Goal: Task Accomplishment & Management: Use online tool/utility

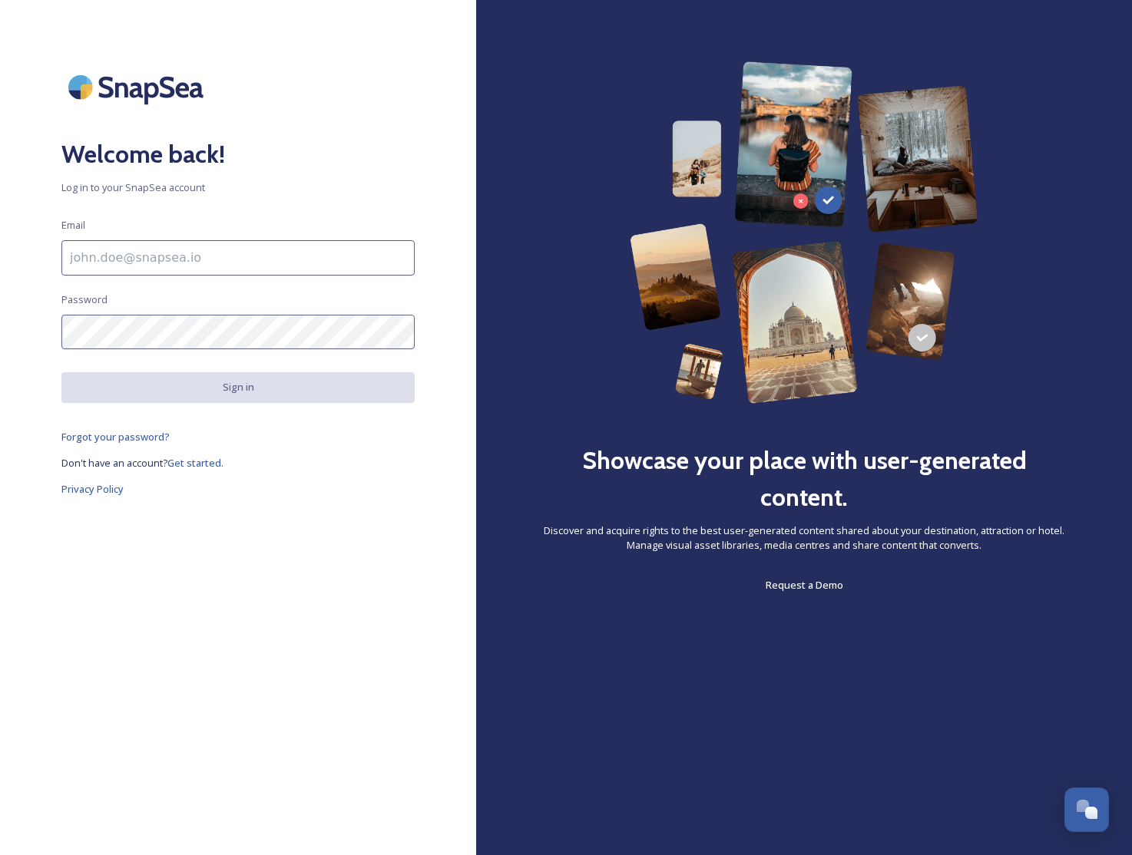
type input "[EMAIL_ADDRESS][DOMAIN_NAME]"
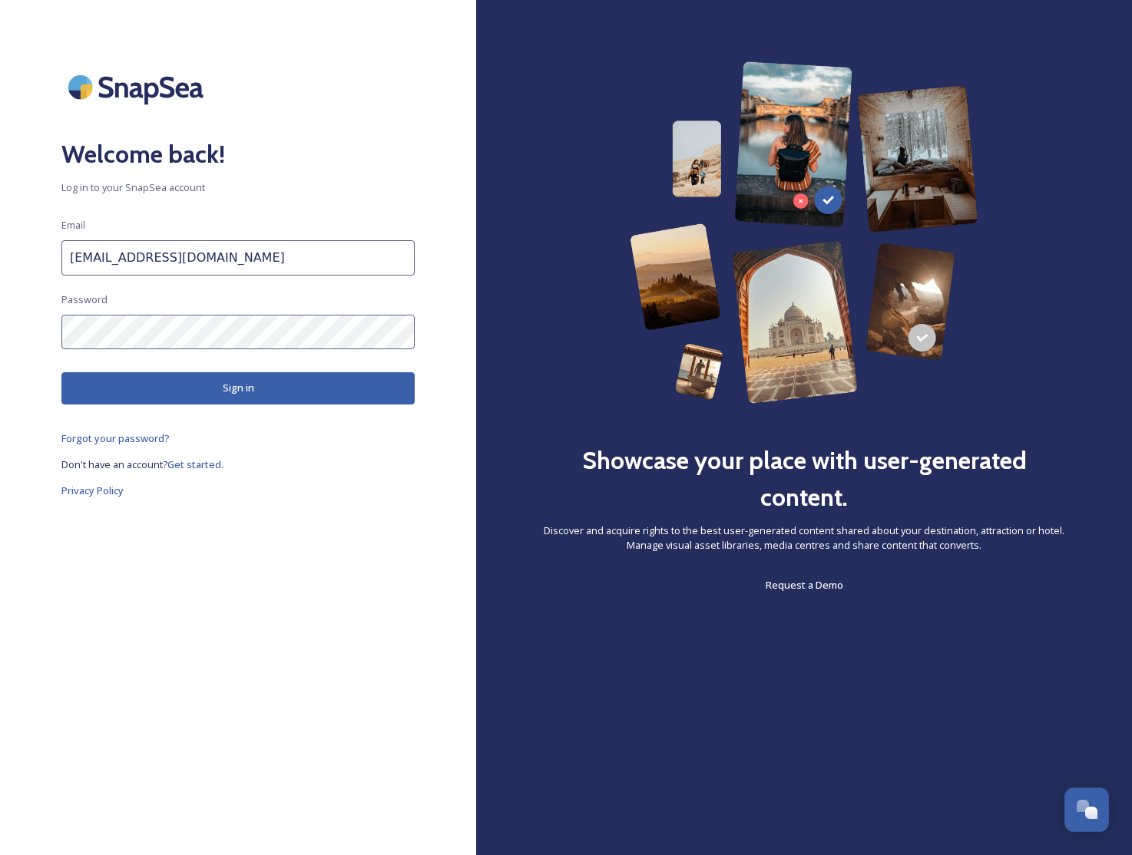
click at [277, 392] on button "Sign in" at bounding box center [237, 387] width 353 height 31
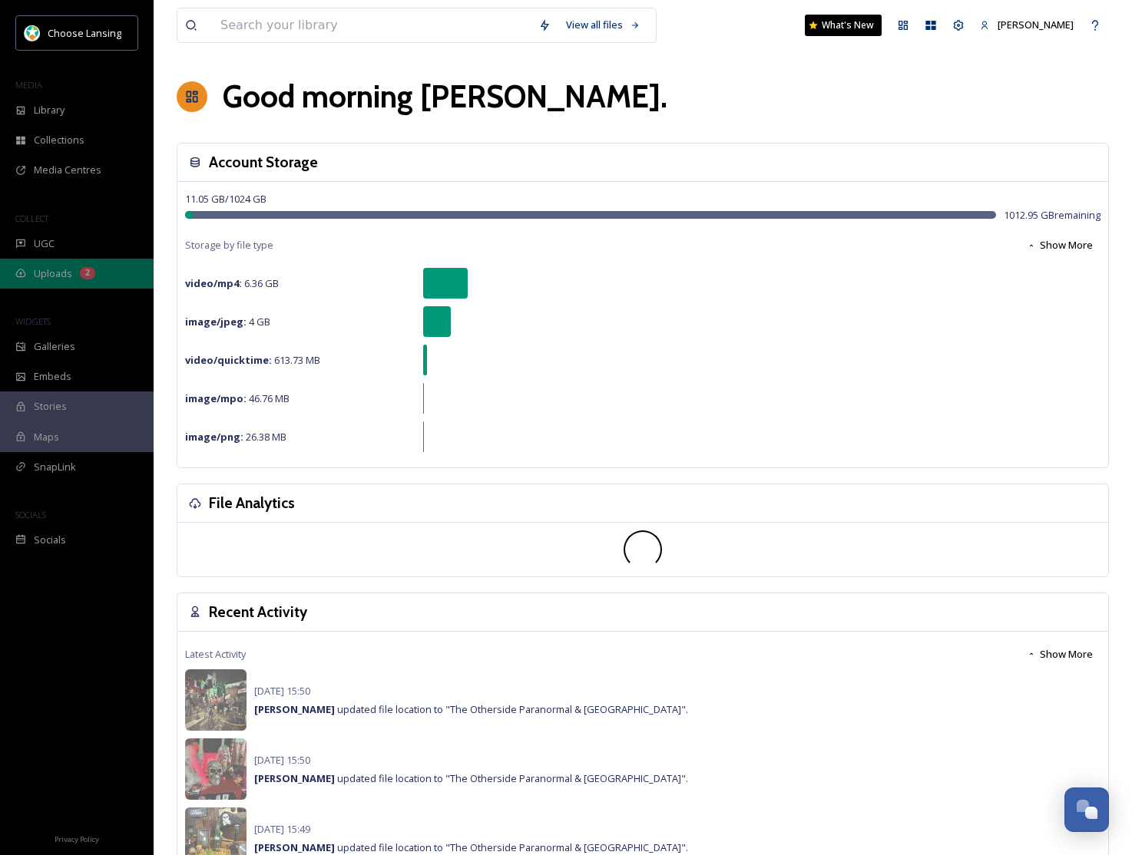
click at [58, 278] on span "Uploads" at bounding box center [53, 273] width 38 height 15
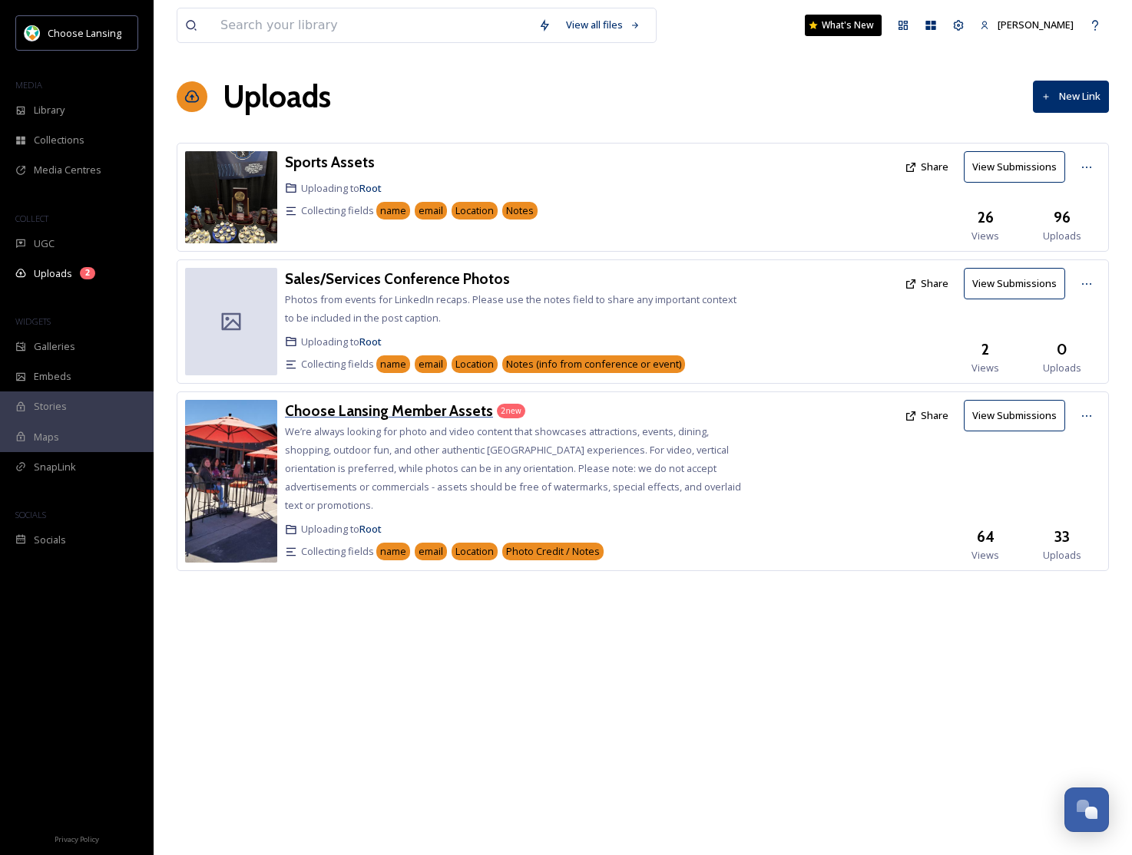
click at [378, 417] on h3 "Choose Lansing Member Assets" at bounding box center [389, 410] width 208 height 18
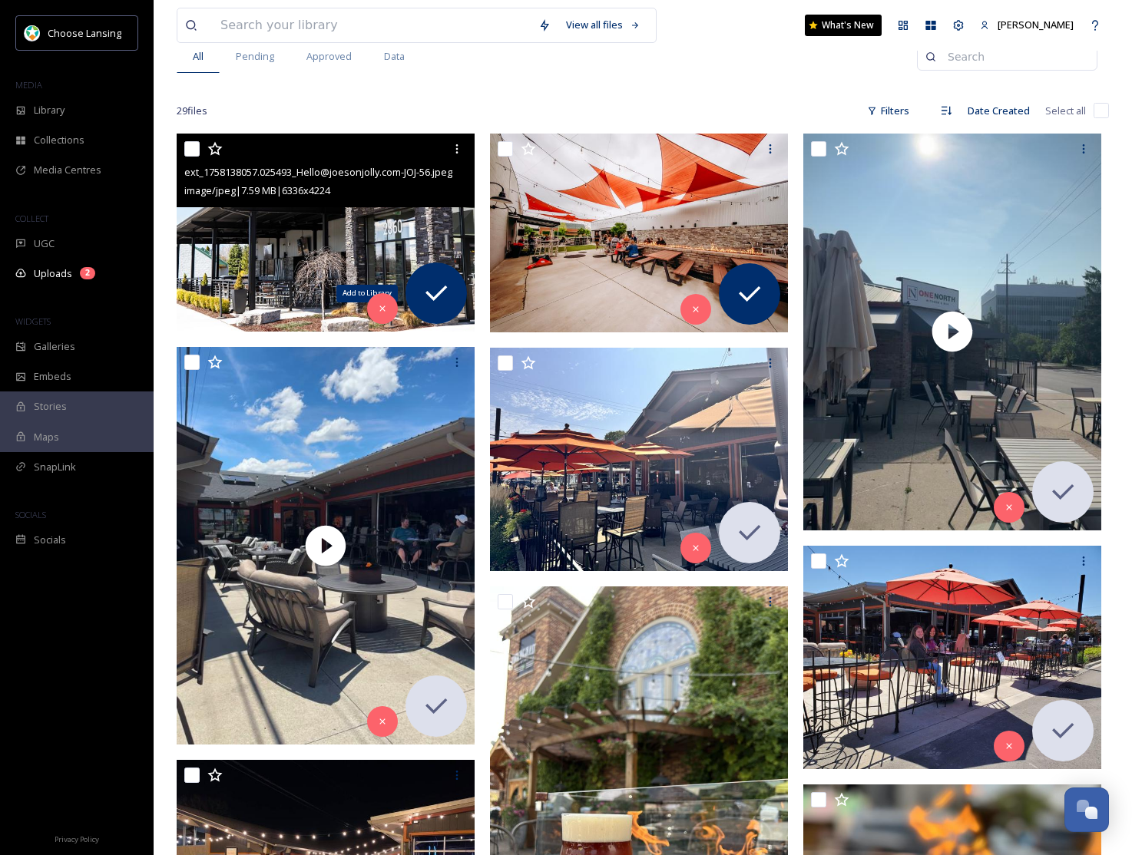
scroll to position [212, 0]
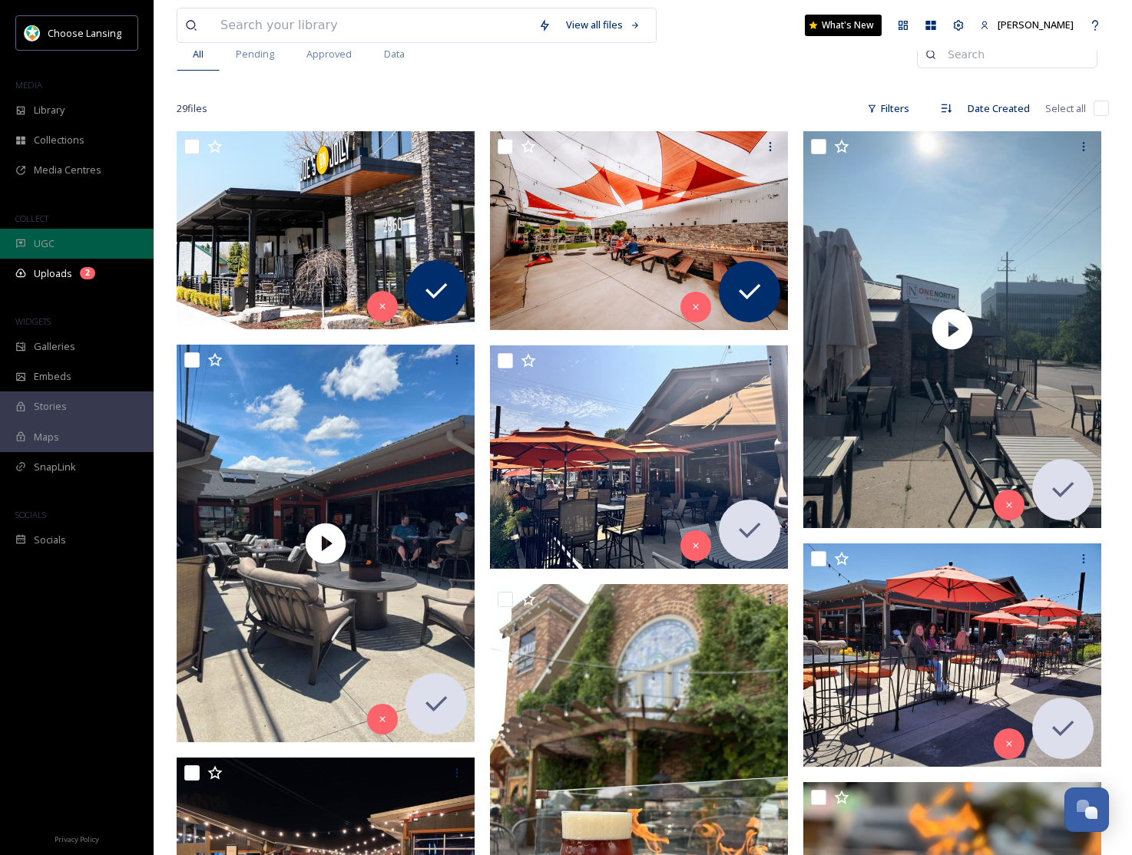
click at [68, 250] on div "UGC" at bounding box center [77, 244] width 154 height 30
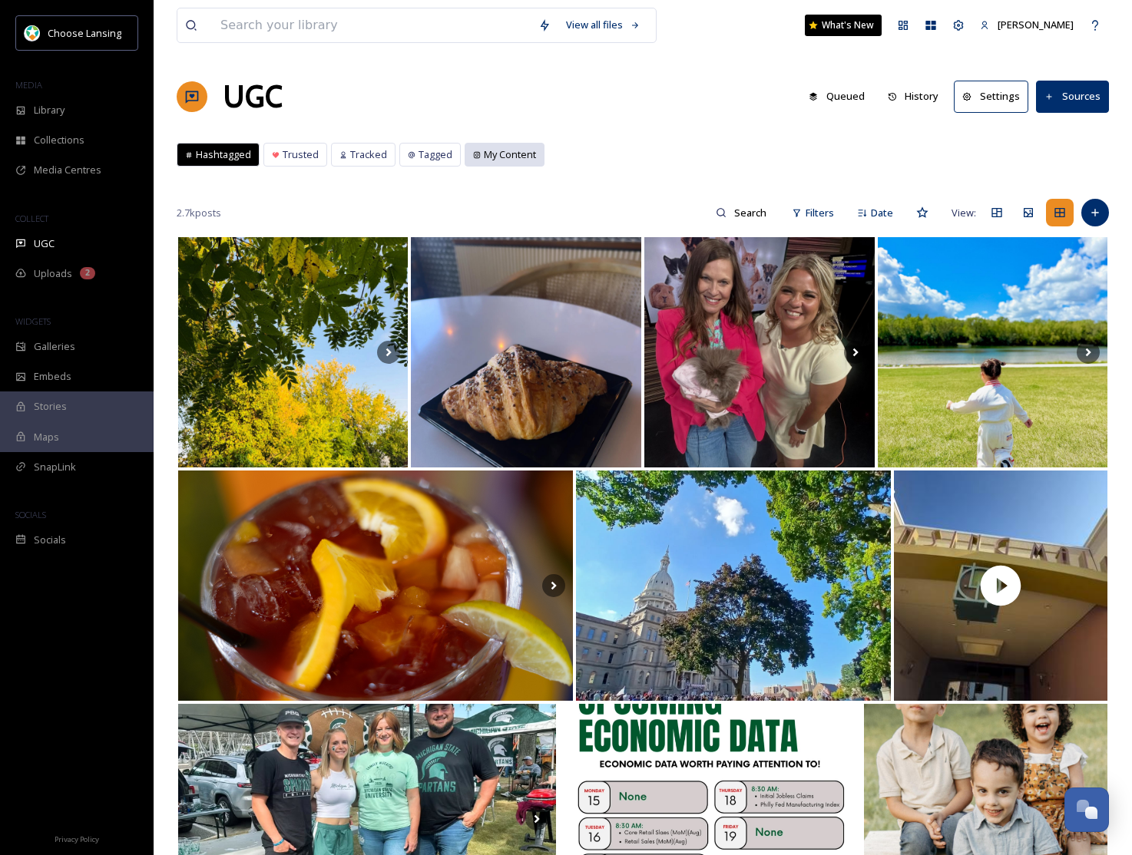
click at [484, 160] on span "My Content" at bounding box center [510, 154] width 52 height 15
